Goal: Transaction & Acquisition: Purchase product/service

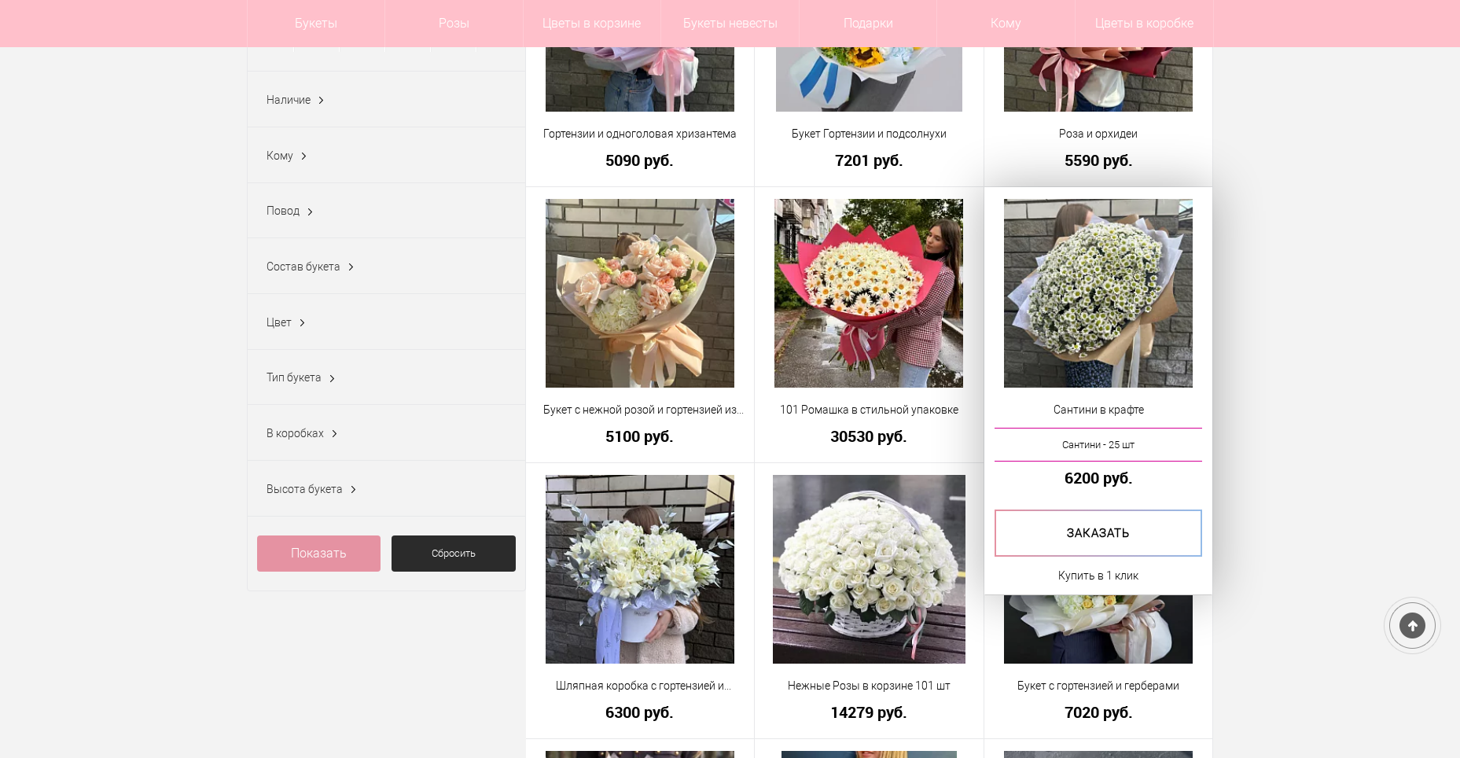
scroll to position [314, 0]
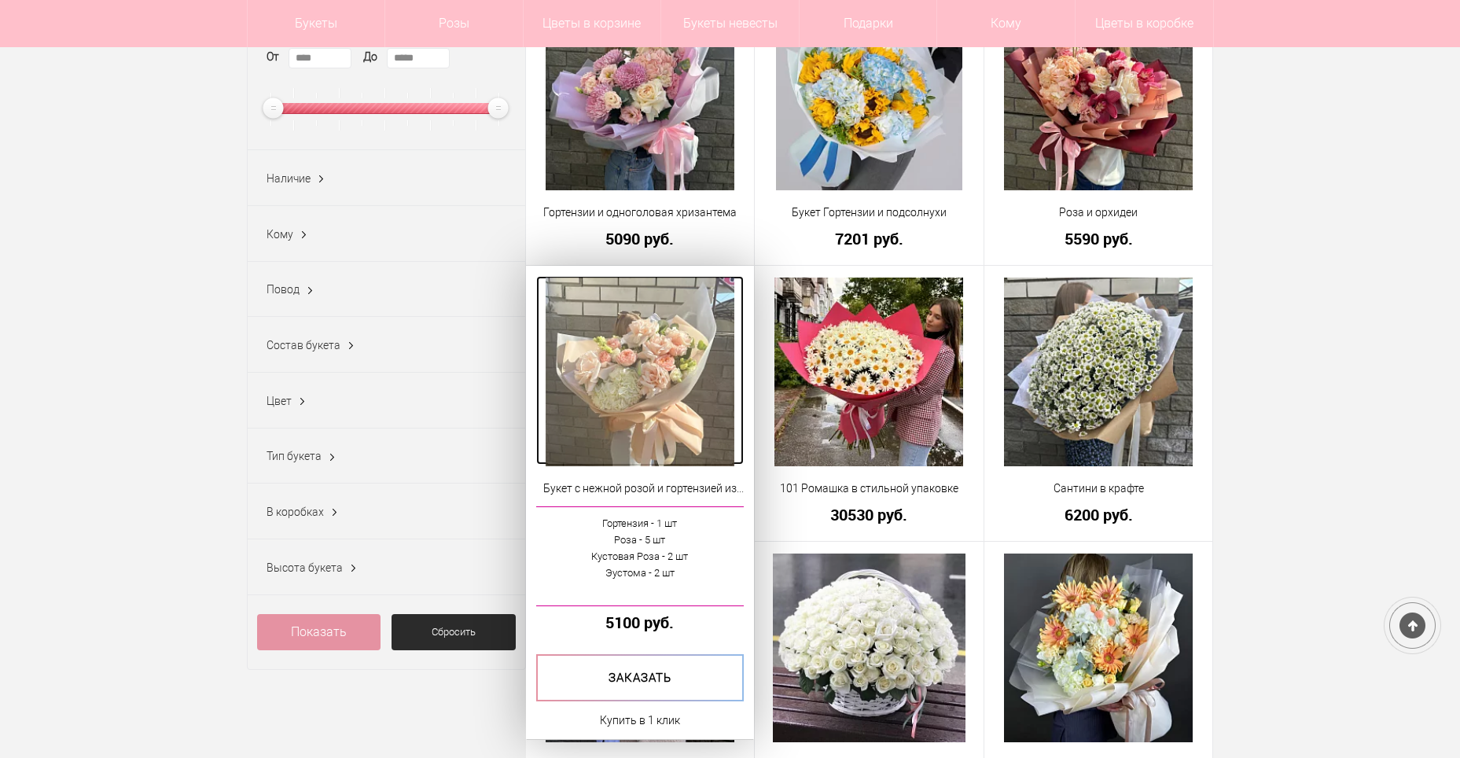
click at [660, 414] on img at bounding box center [640, 372] width 189 height 189
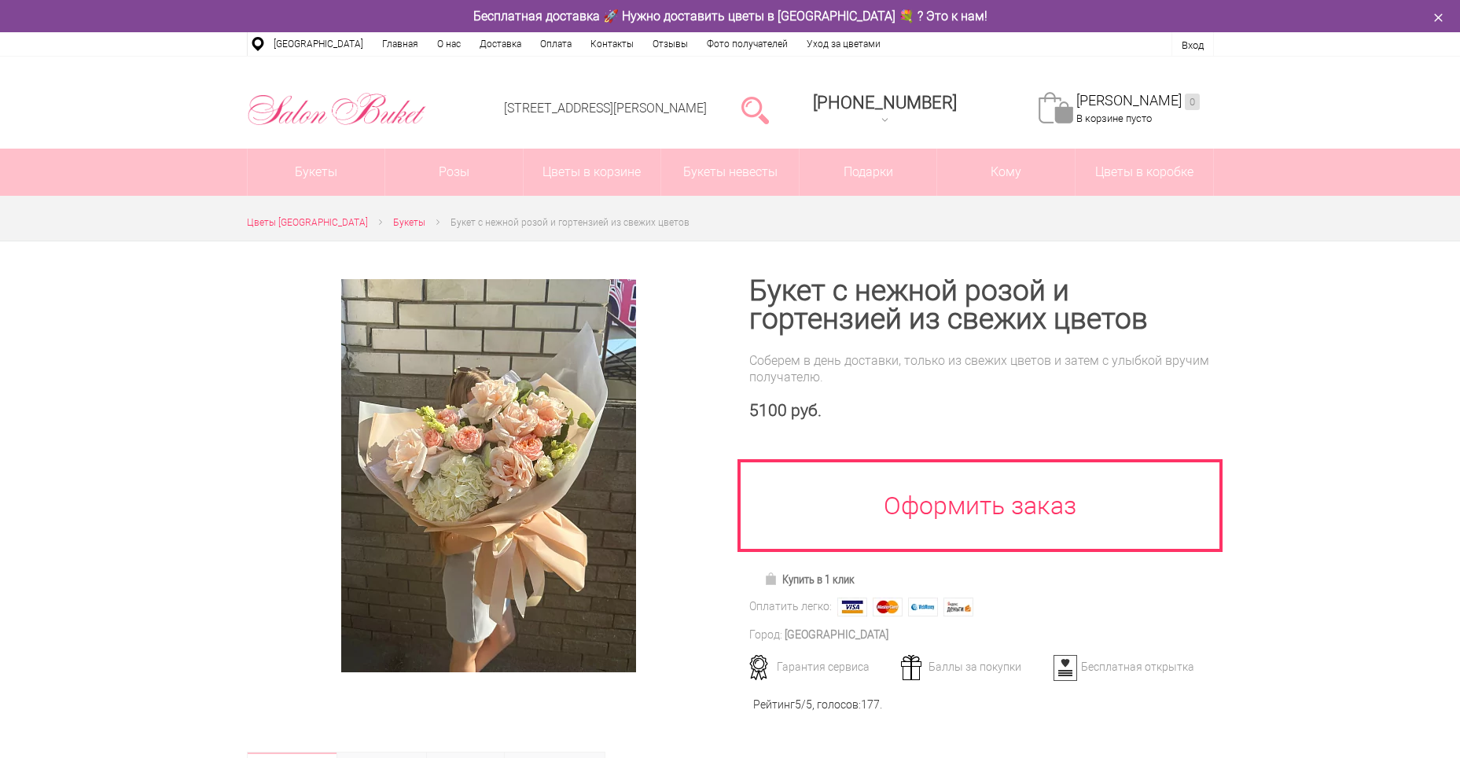
click at [1330, 350] on div at bounding box center [730, 664] width 1460 height 847
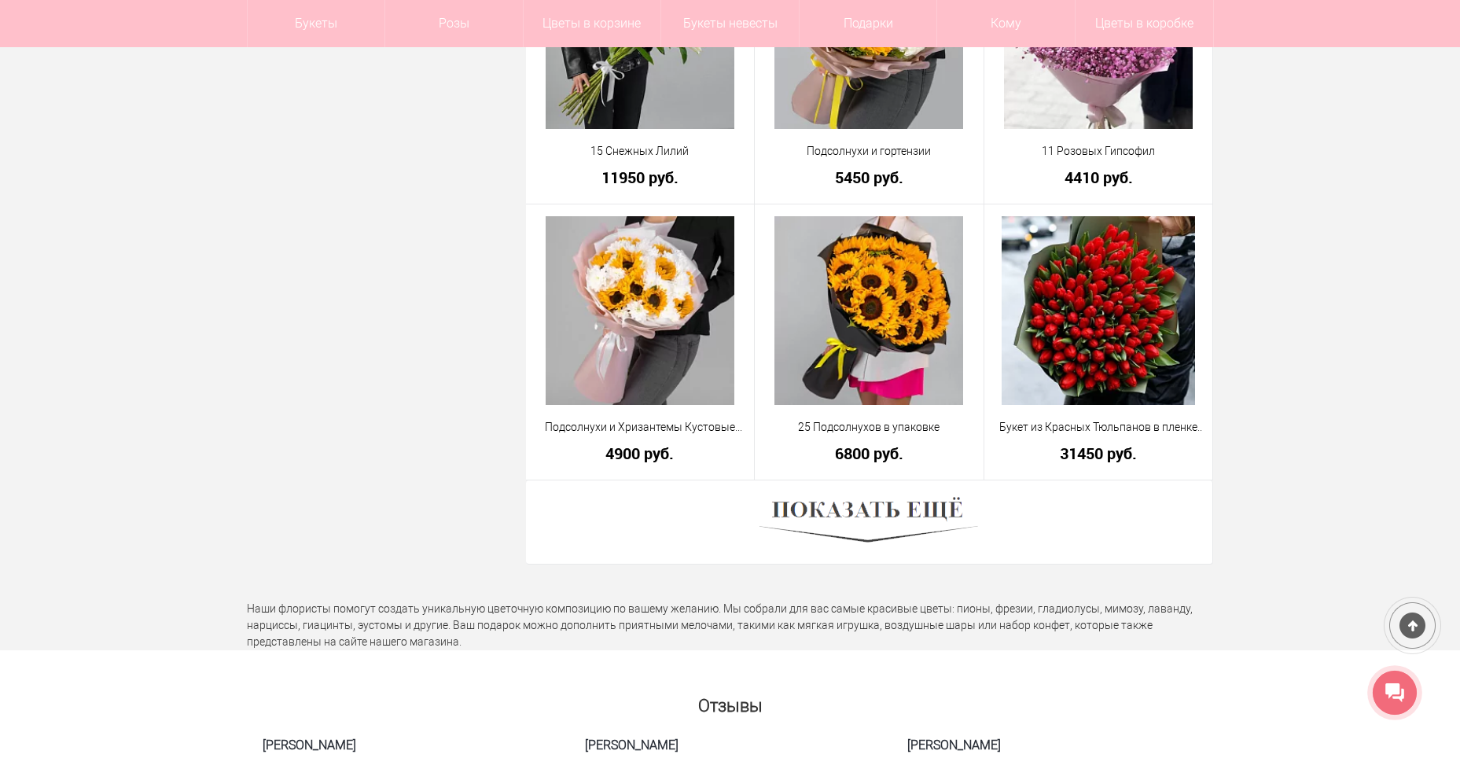
scroll to position [4293, 0]
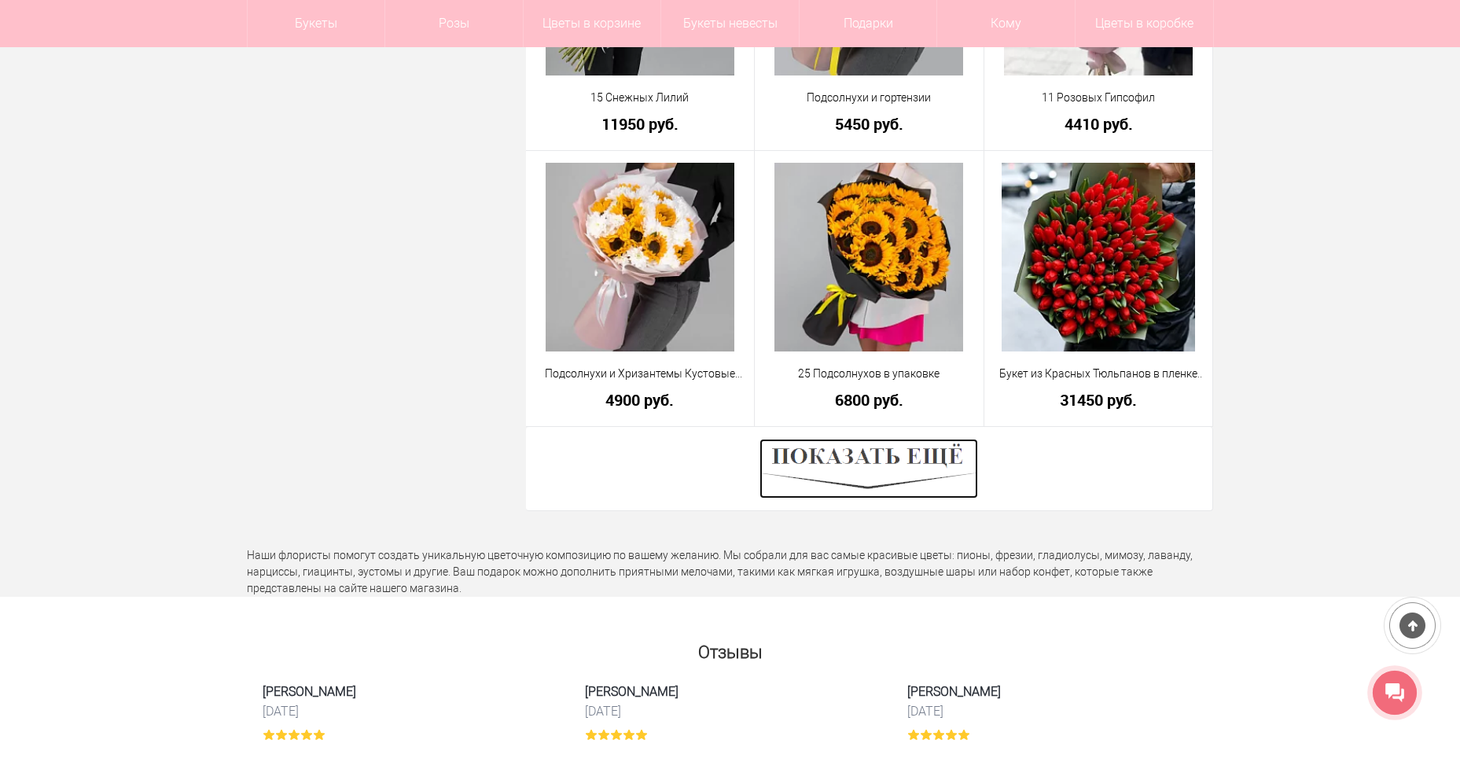
click at [844, 480] on img at bounding box center [868, 469] width 219 height 60
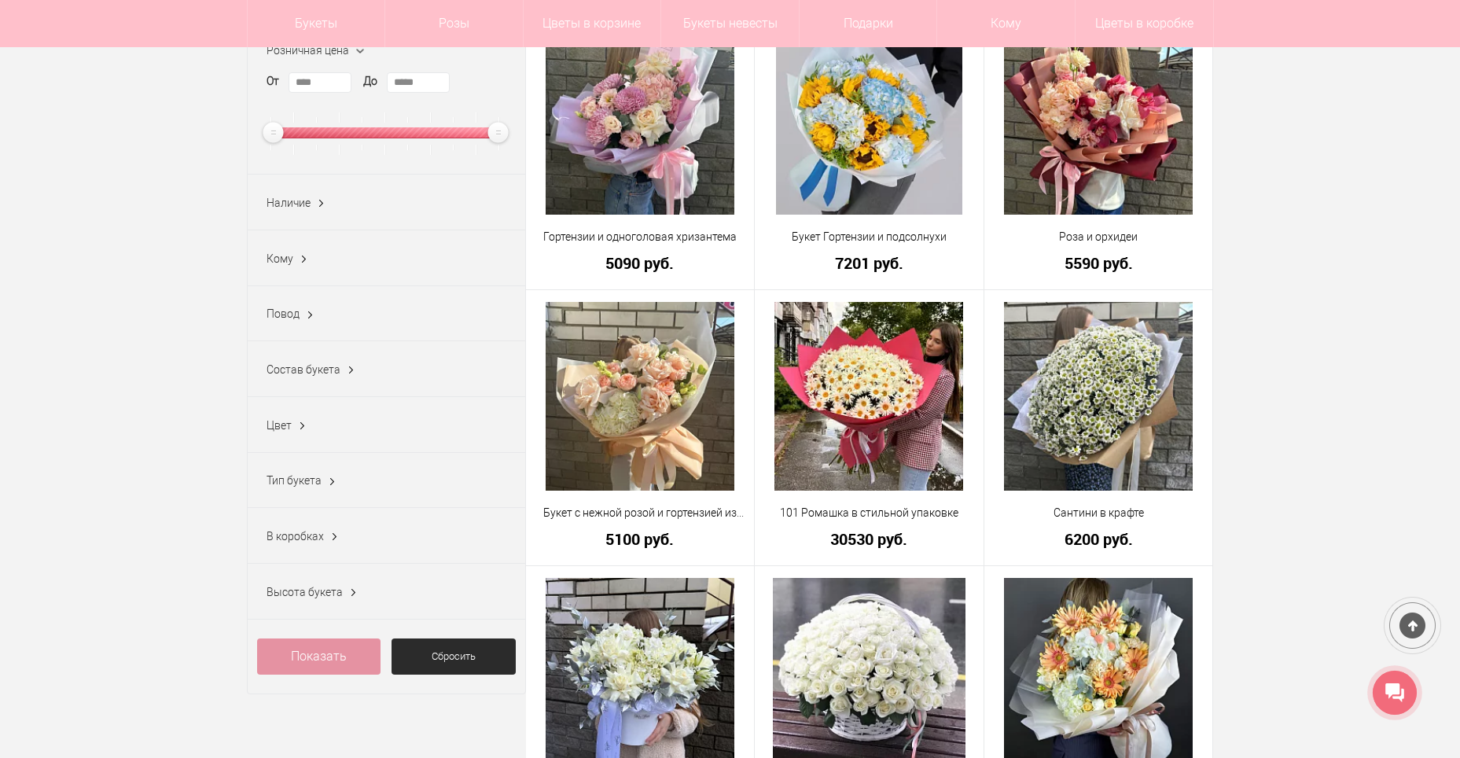
scroll to position [0, 0]
